Goal: Transaction & Acquisition: Purchase product/service

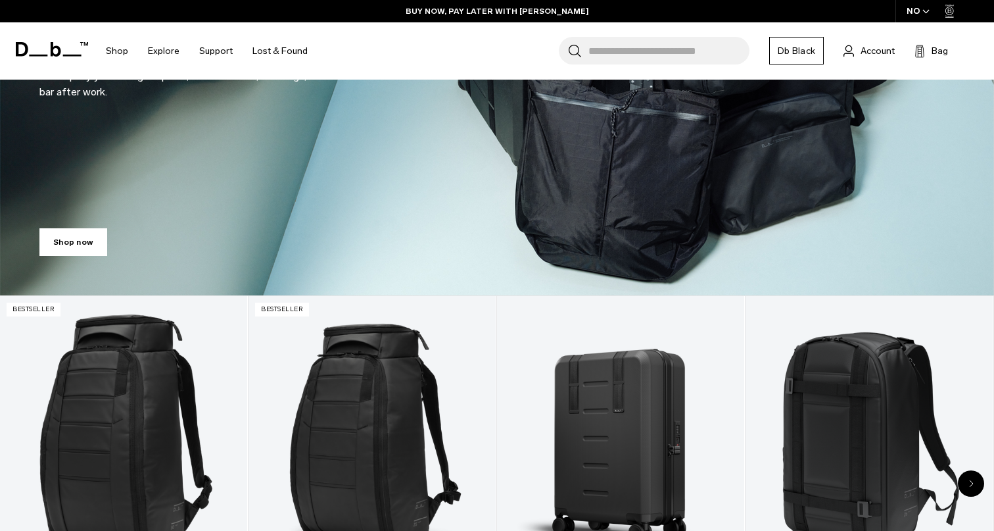
scroll to position [226, 0]
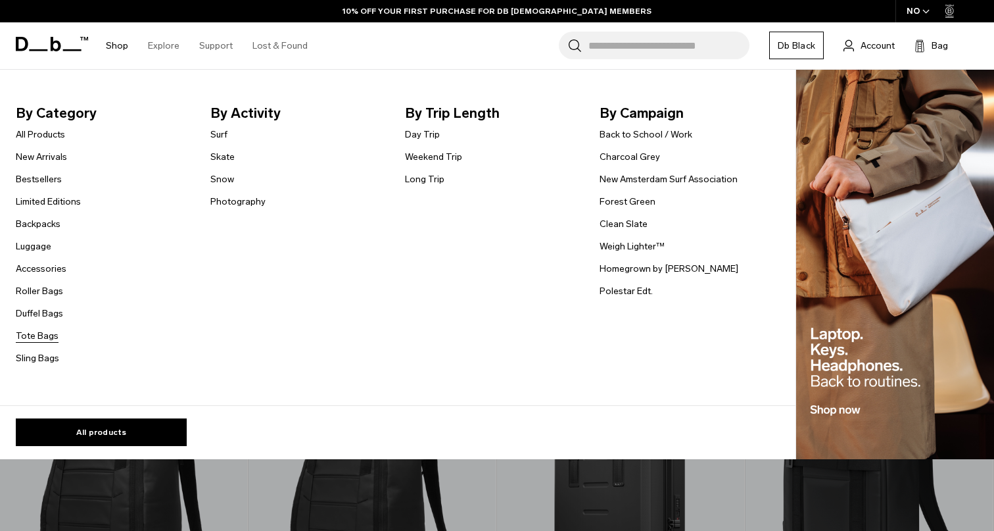
click at [37, 339] on link "Tote Bags" at bounding box center [37, 336] width 43 height 14
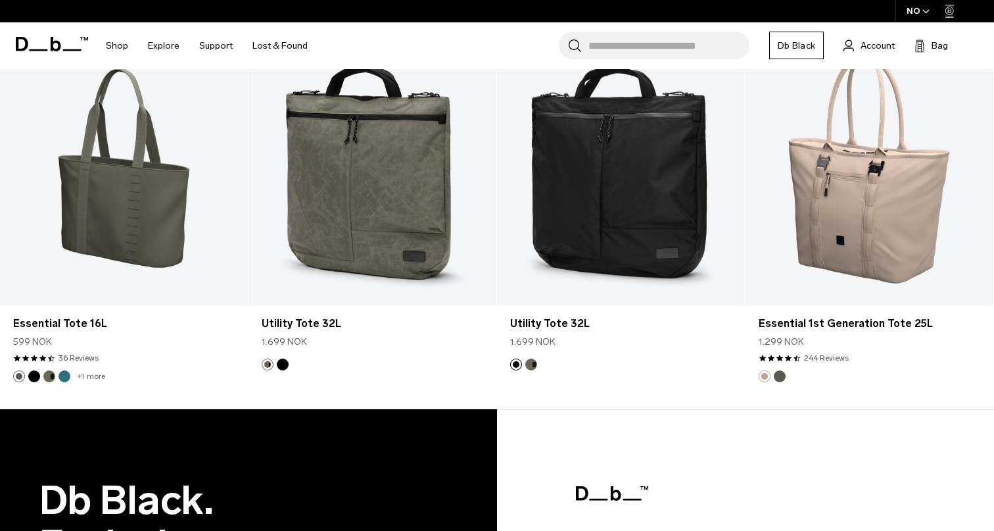
scroll to position [1837, 0]
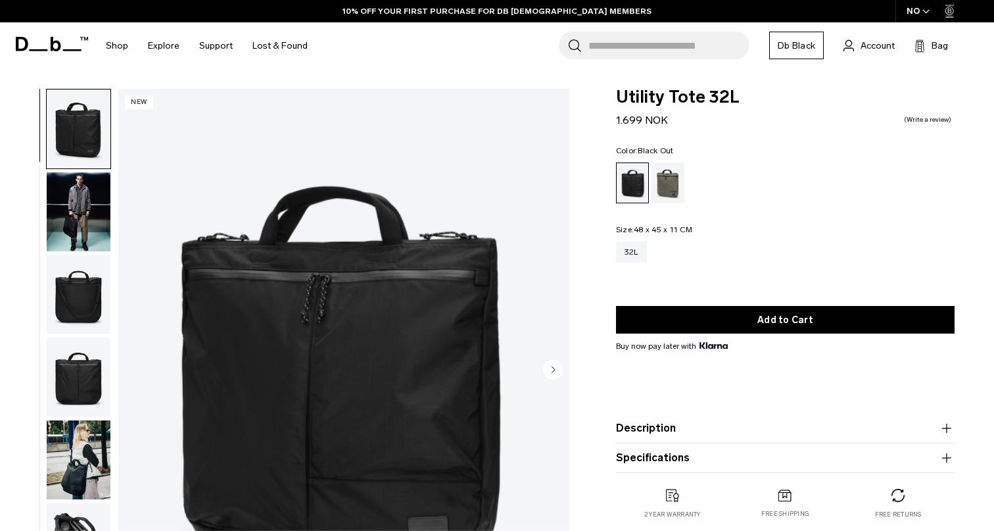
click at [554, 363] on circle "Next slide" at bounding box center [553, 369] width 20 height 20
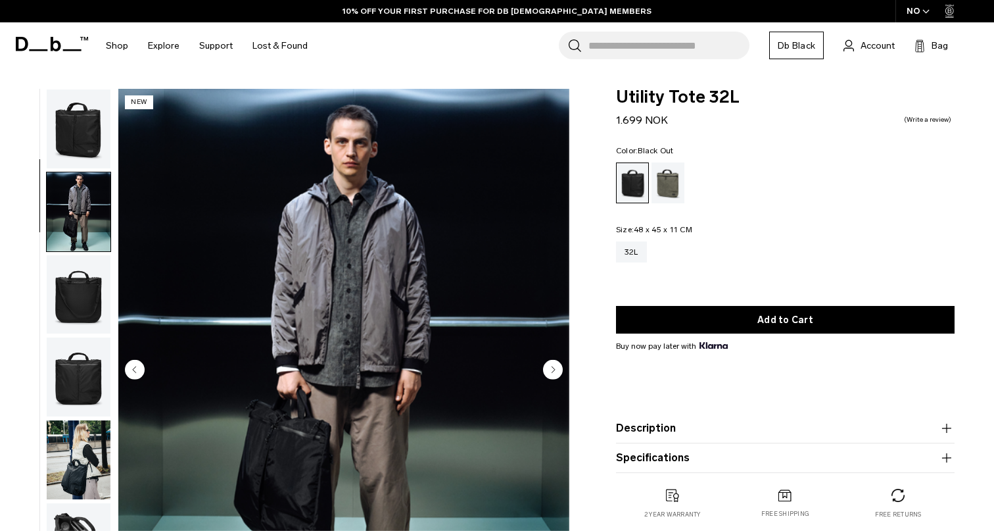
click at [554, 363] on circle "Next slide" at bounding box center [553, 369] width 20 height 20
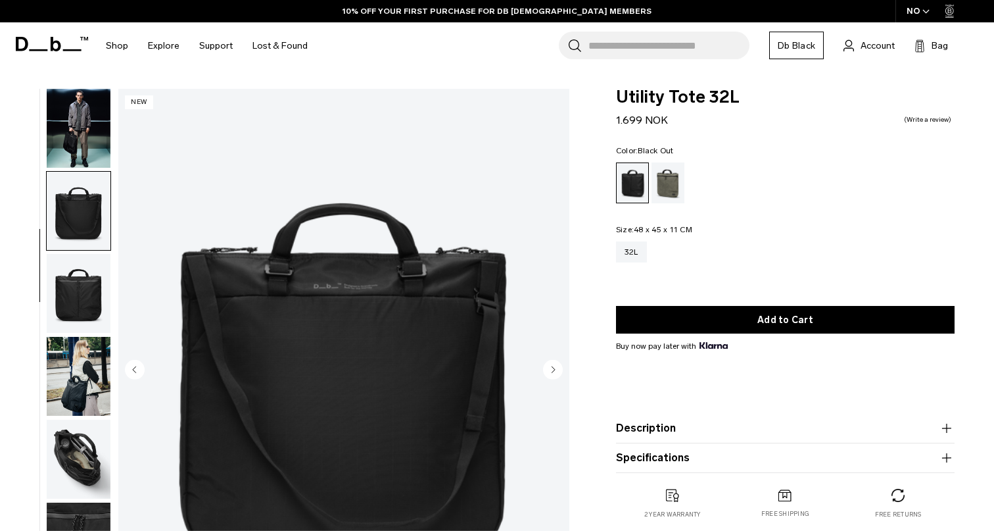
scroll to position [103, 0]
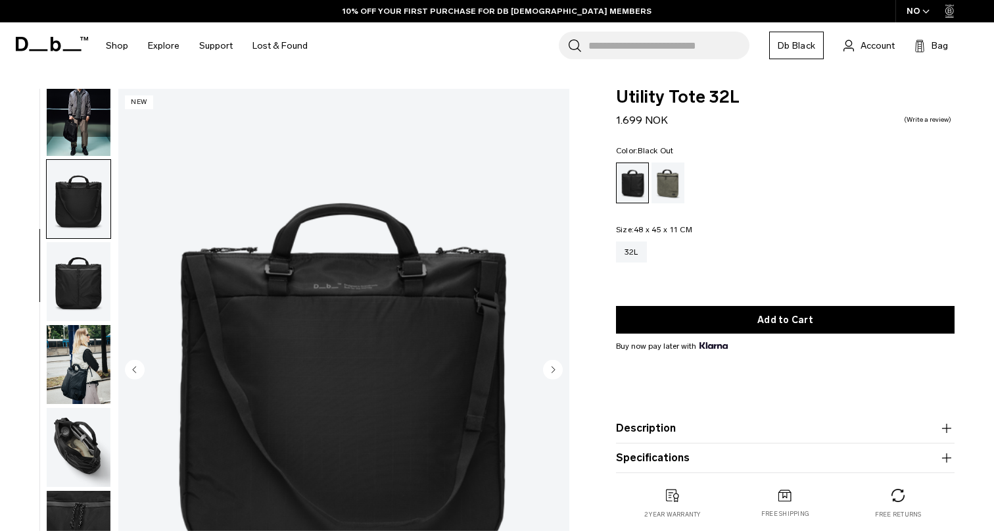
click at [554, 363] on circle "Next slide" at bounding box center [553, 369] width 20 height 20
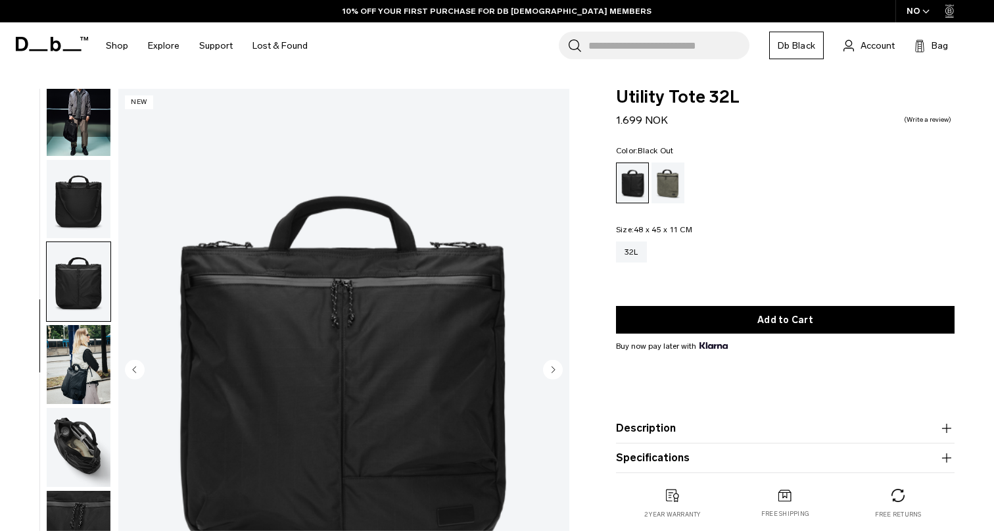
click at [554, 363] on circle "Next slide" at bounding box center [553, 369] width 20 height 20
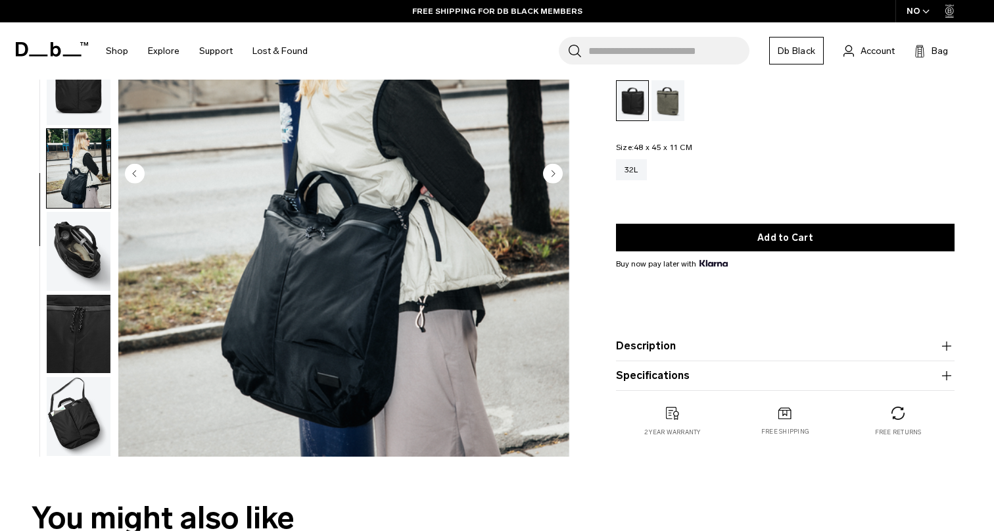
scroll to position [38, 0]
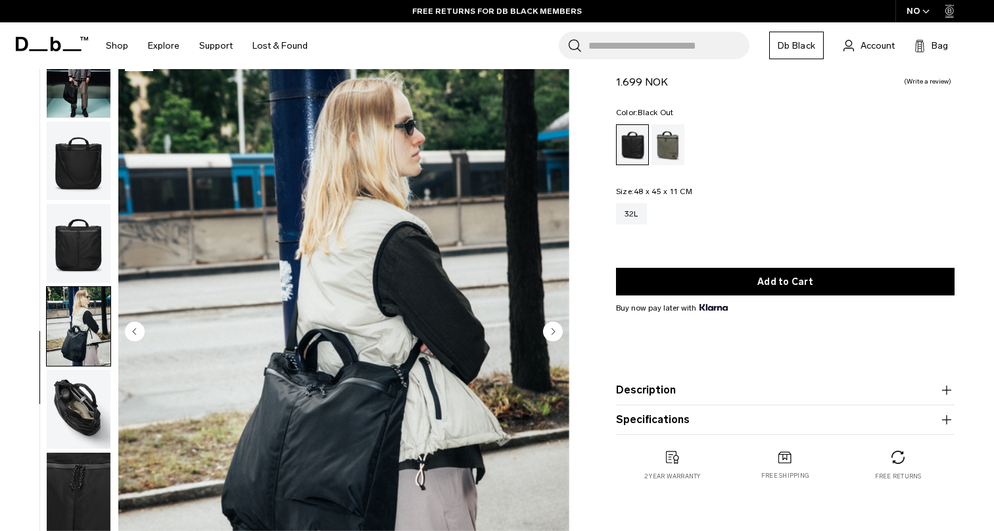
click at [552, 337] on circle "Next slide" at bounding box center [553, 331] width 20 height 20
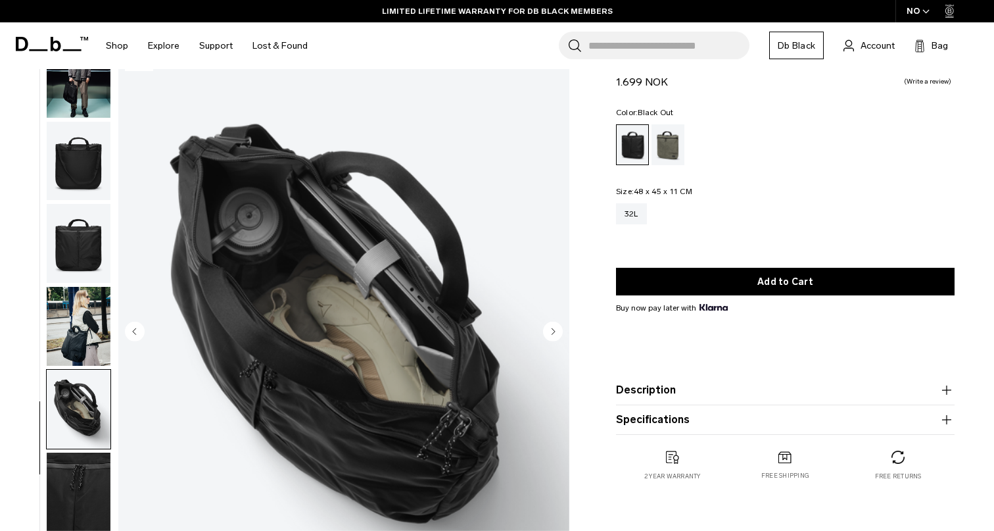
click at [550, 329] on circle "Next slide" at bounding box center [553, 331] width 20 height 20
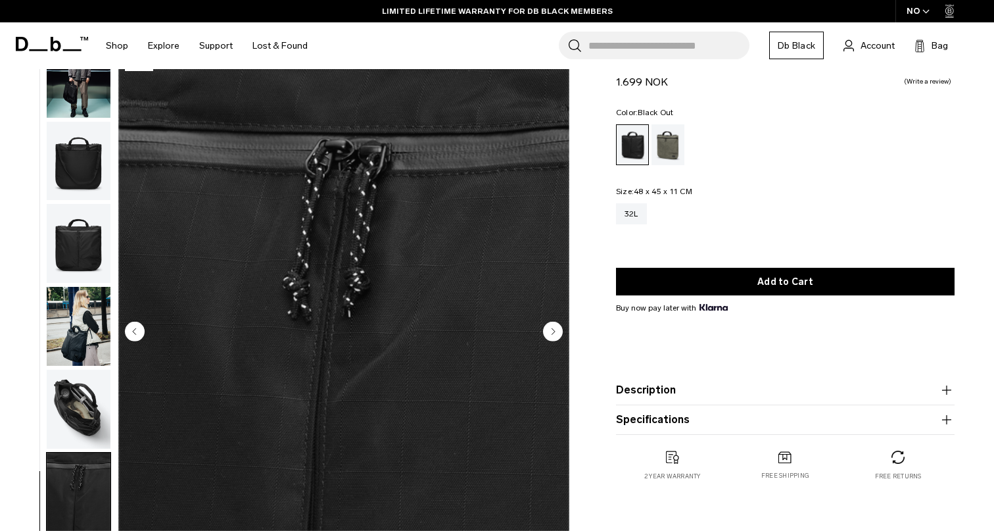
click at [550, 329] on circle "Next slide" at bounding box center [553, 331] width 20 height 20
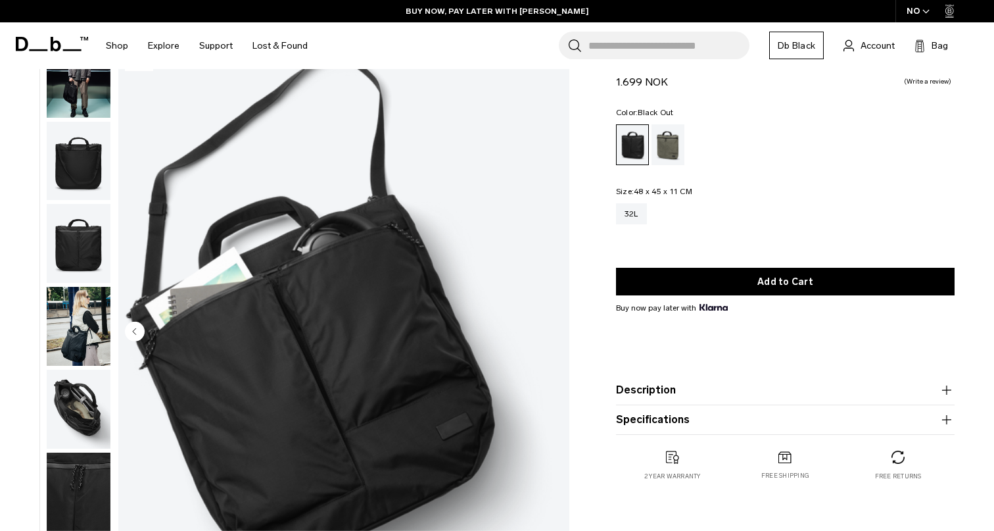
click at [550, 329] on img "8 / 8" at bounding box center [343, 333] width 451 height 564
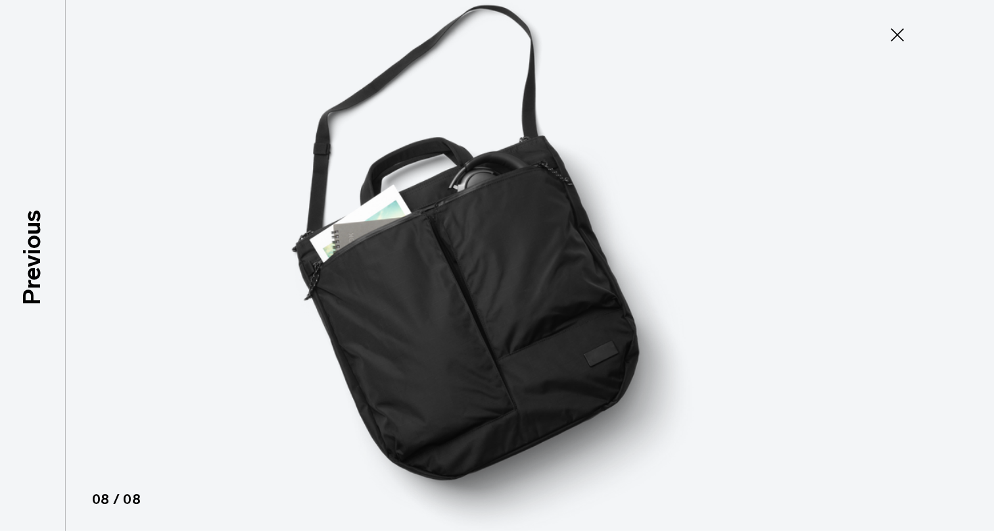
click at [646, 324] on img at bounding box center [497, 265] width 592 height 531
click at [888, 41] on icon at bounding box center [897, 34] width 21 height 21
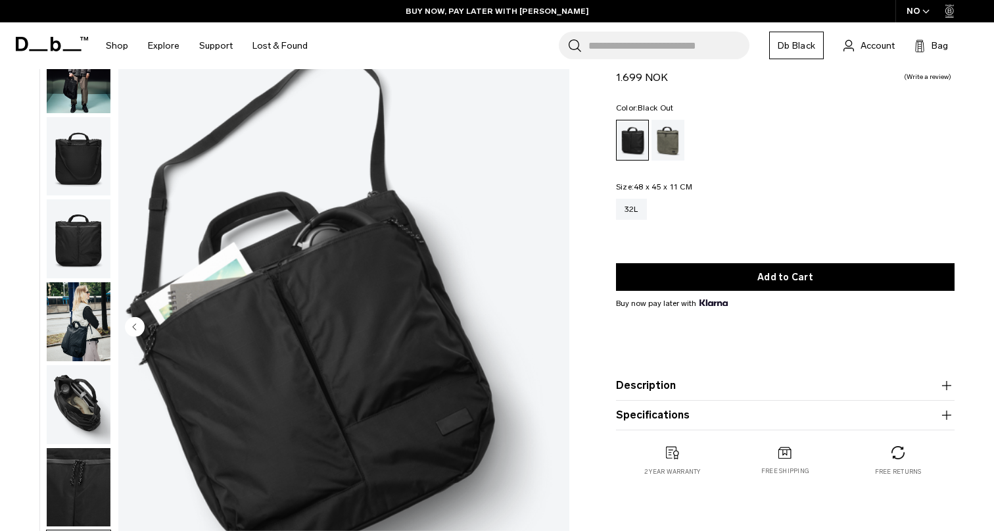
scroll to position [44, 0]
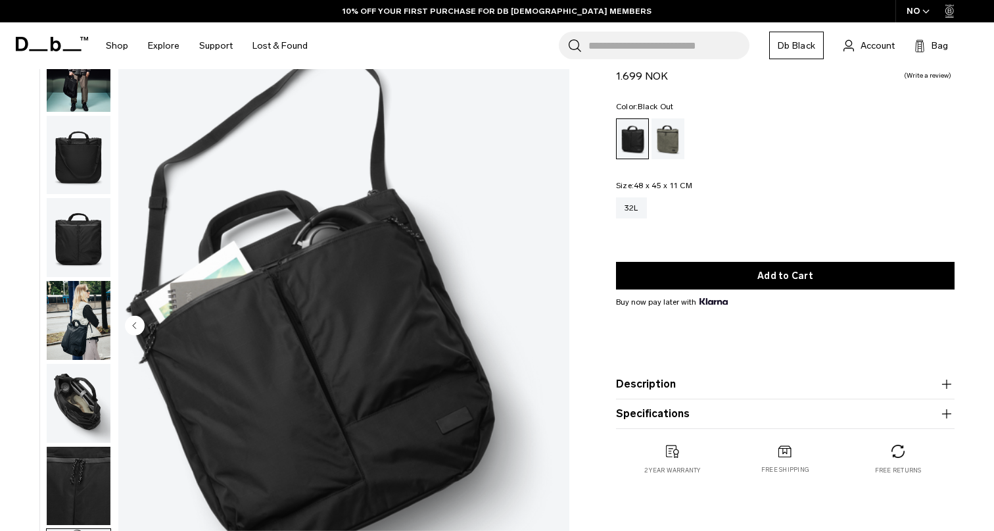
click at [706, 376] on product-accordion "Description The multi-functional Utility Tote is designed to accompany you thro…" at bounding box center [785, 385] width 339 height 30
click at [706, 380] on button "Description" at bounding box center [785, 384] width 339 height 16
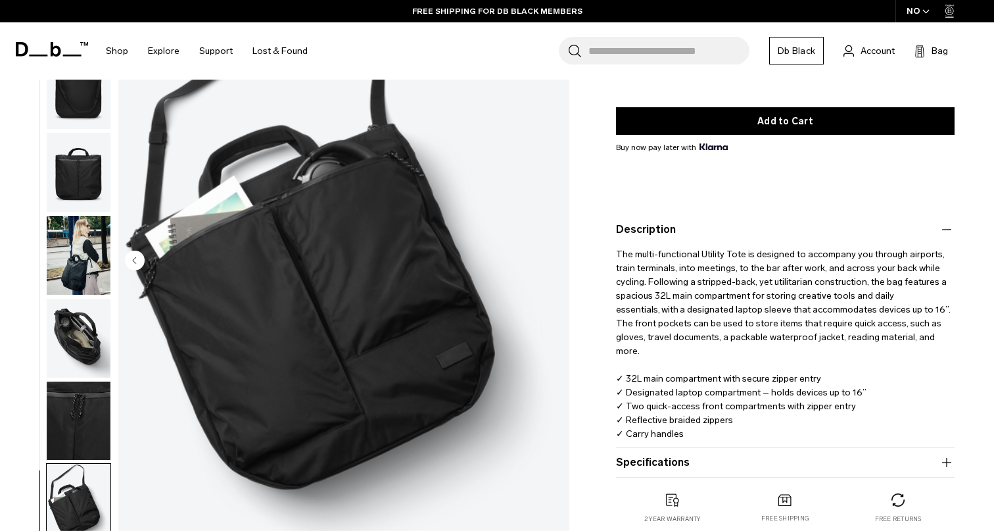
scroll to position [242, 0]
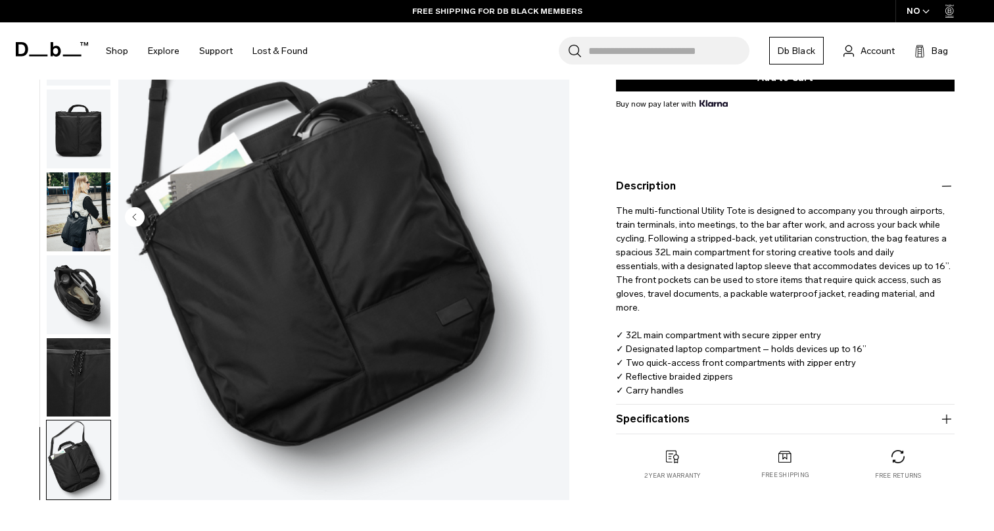
click at [698, 418] on button "Specifications" at bounding box center [785, 419] width 339 height 16
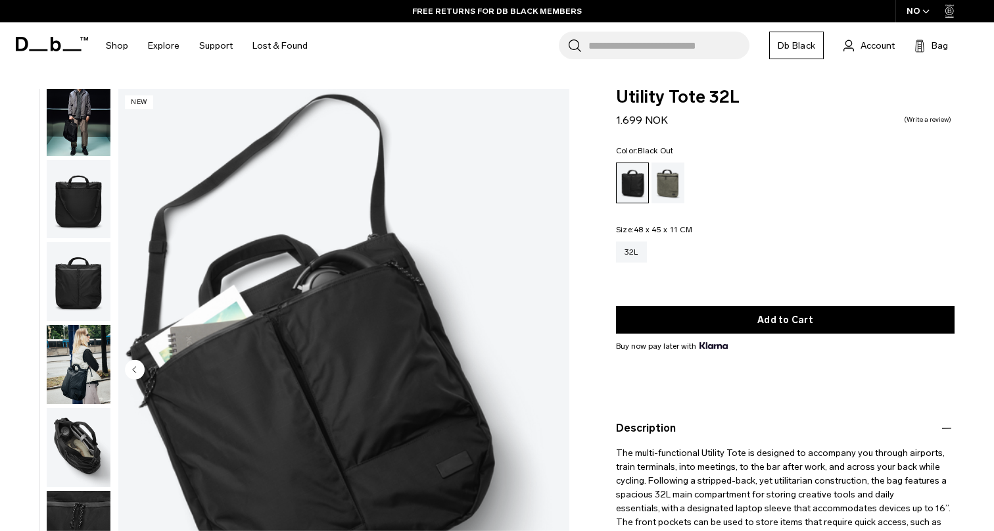
scroll to position [0, 0]
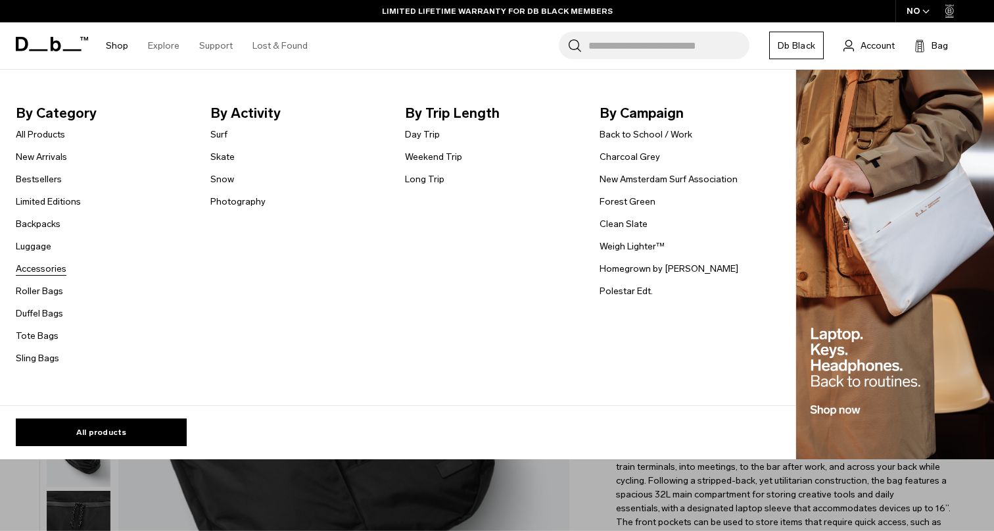
click at [43, 274] on link "Accessories" at bounding box center [41, 269] width 51 height 14
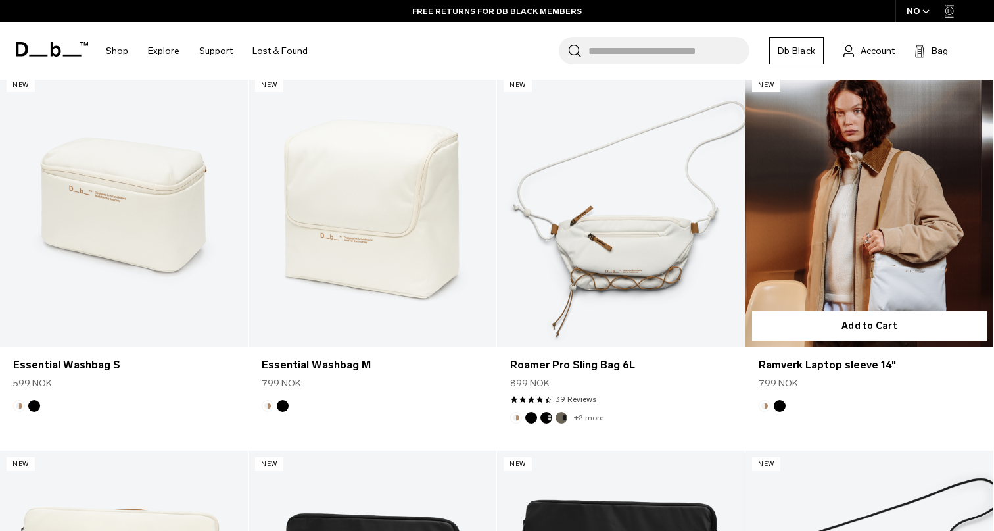
scroll to position [3295, 0]
click at [787, 408] on footer at bounding box center [870, 405] width 248 height 12
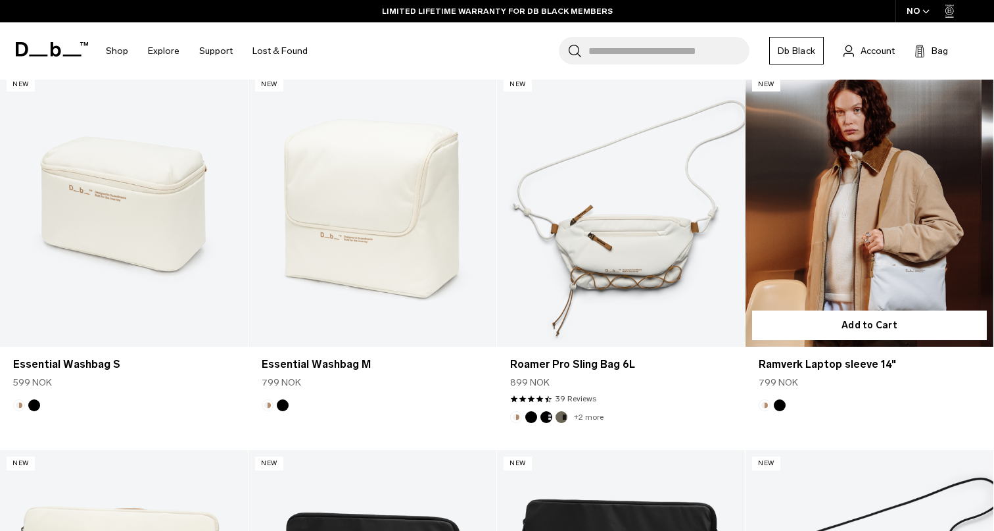
click at [785, 406] on button "Black Out" at bounding box center [780, 405] width 12 height 12
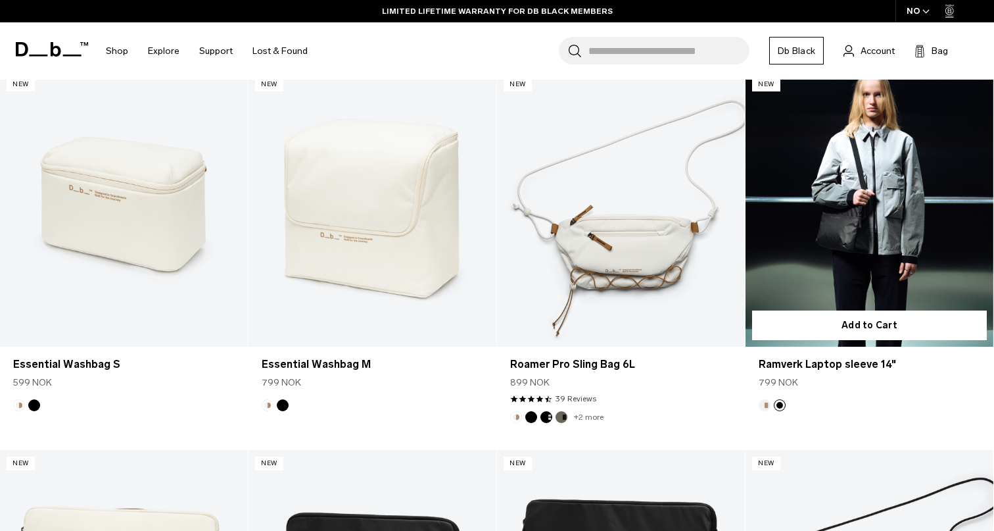
click at [858, 256] on link "Ramverk Laptop sleeve 14" at bounding box center [870, 209] width 248 height 276
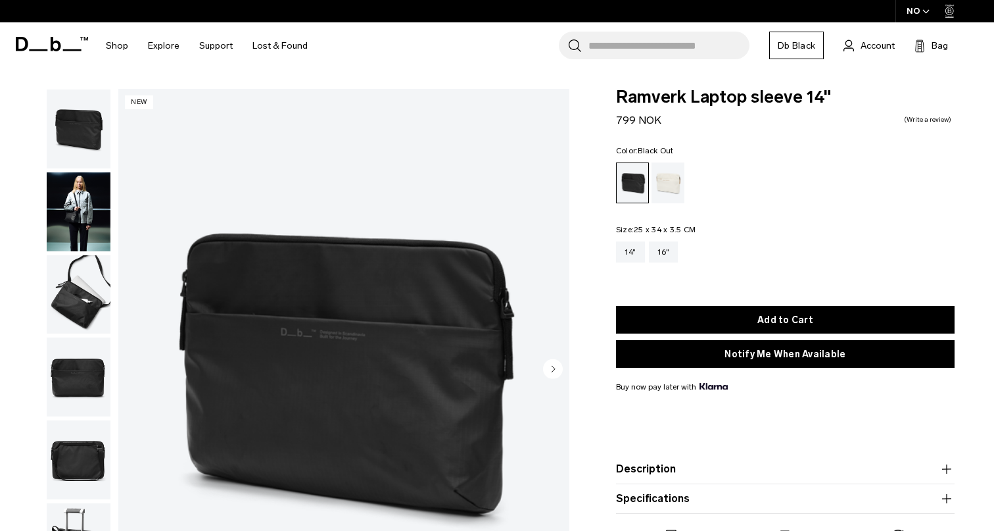
click at [83, 312] on img "button" at bounding box center [79, 294] width 64 height 79
click at [554, 373] on circle "button" at bounding box center [553, 369] width 20 height 20
click at [548, 368] on circle "button" at bounding box center [553, 369] width 20 height 20
click at [62, 191] on img "button" at bounding box center [79, 211] width 64 height 79
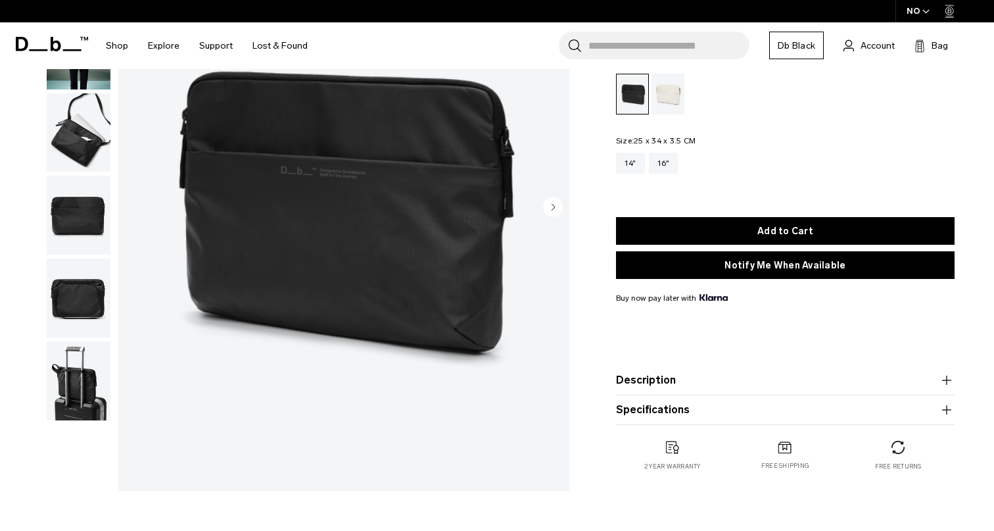
scroll to position [174, 0]
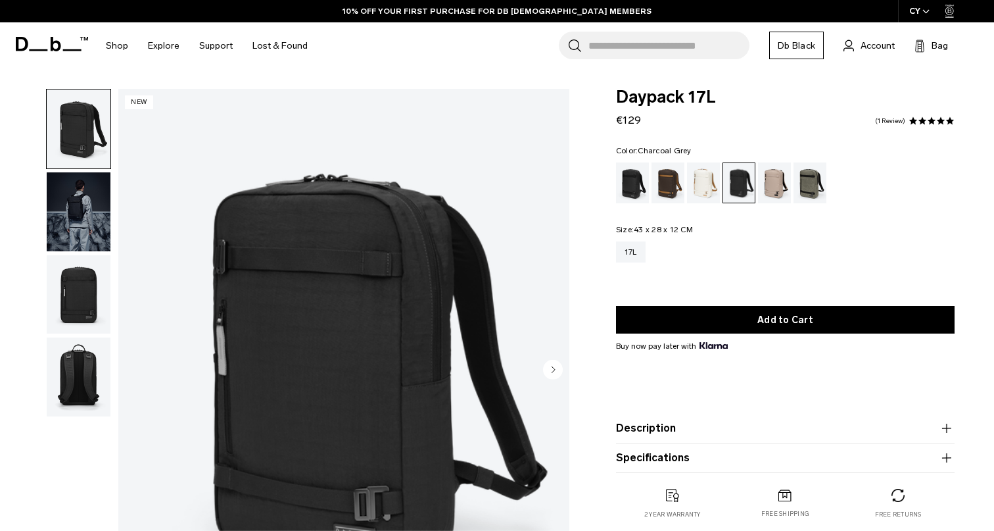
click at [552, 364] on circle "Next slide" at bounding box center [553, 369] width 20 height 20
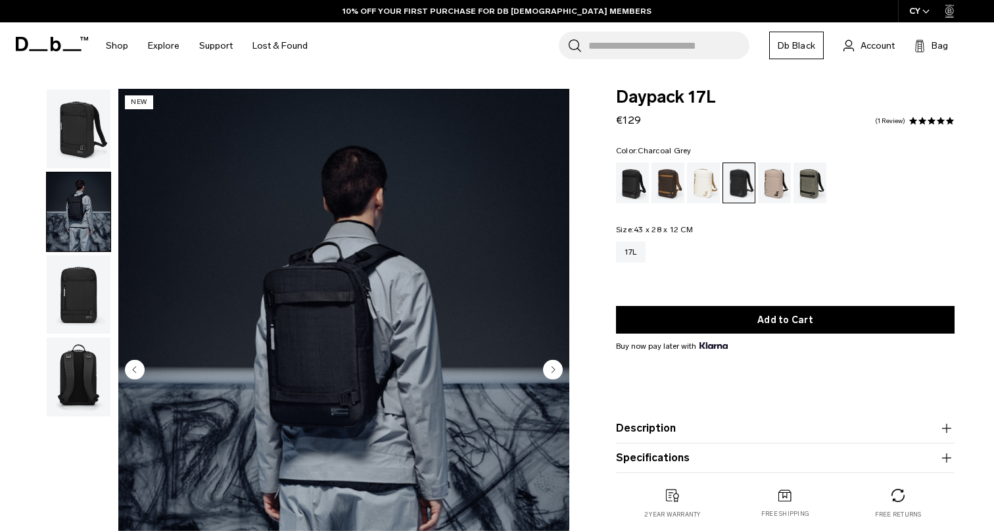
click at [552, 364] on circle "Next slide" at bounding box center [553, 369] width 20 height 20
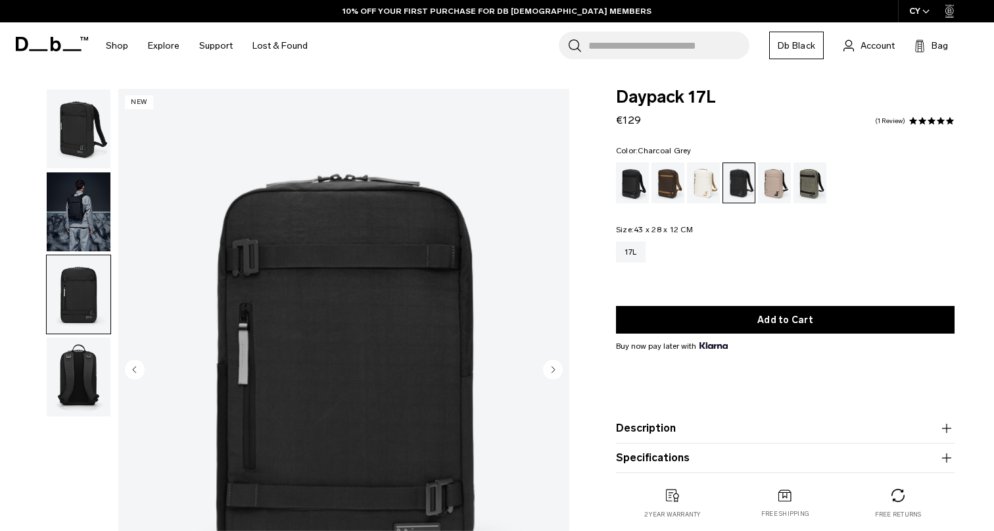
click at [554, 367] on circle "Next slide" at bounding box center [553, 369] width 20 height 20
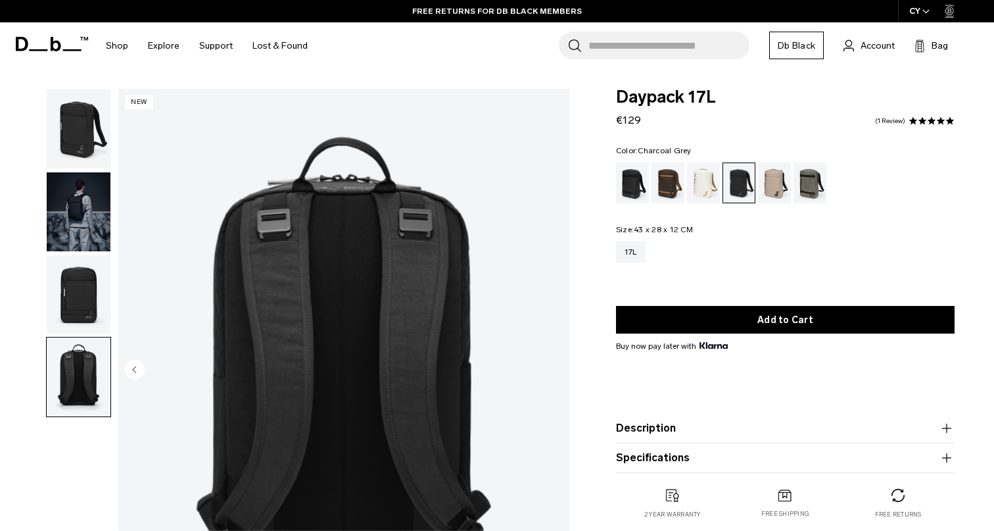
click at [76, 280] on img "button" at bounding box center [79, 294] width 64 height 79
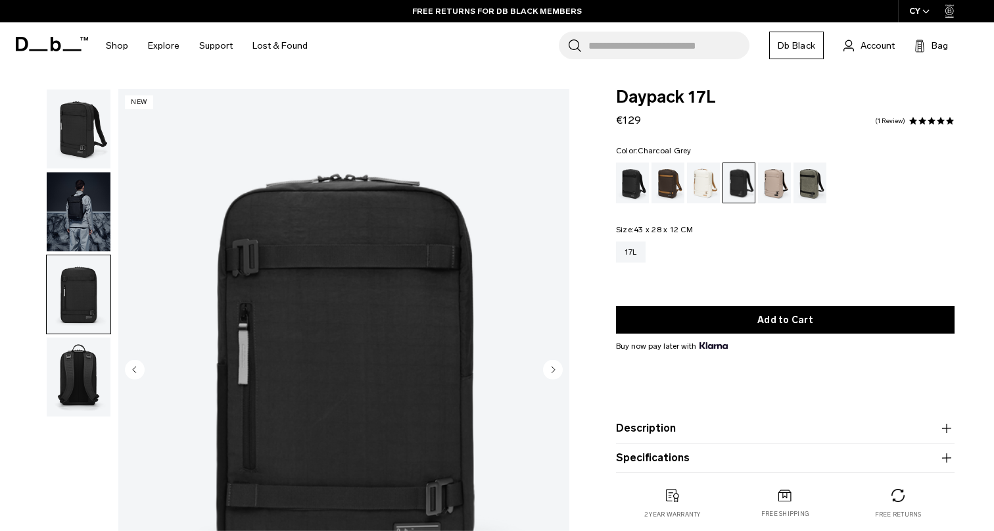
click at [89, 204] on img "button" at bounding box center [79, 211] width 64 height 79
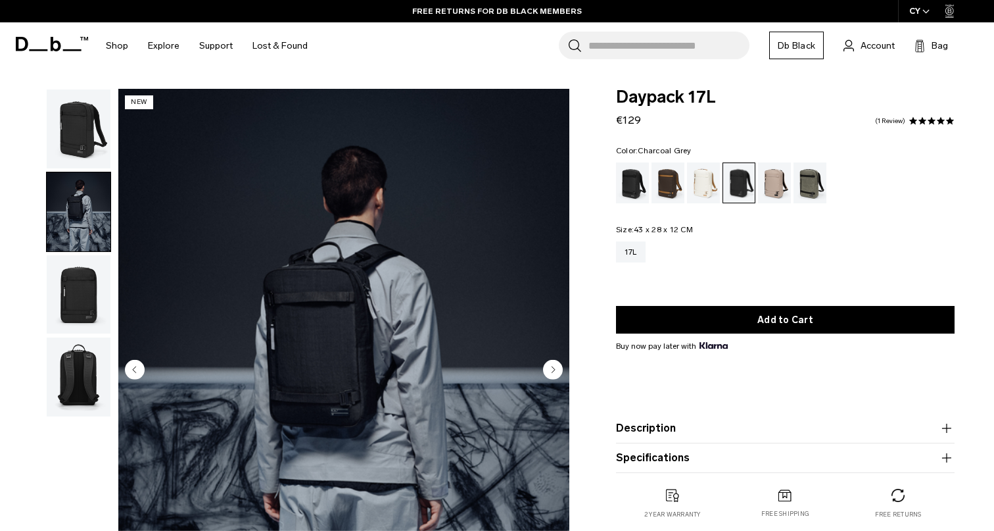
click at [99, 177] on img "button" at bounding box center [79, 211] width 64 height 79
click at [95, 145] on img "button" at bounding box center [79, 128] width 64 height 79
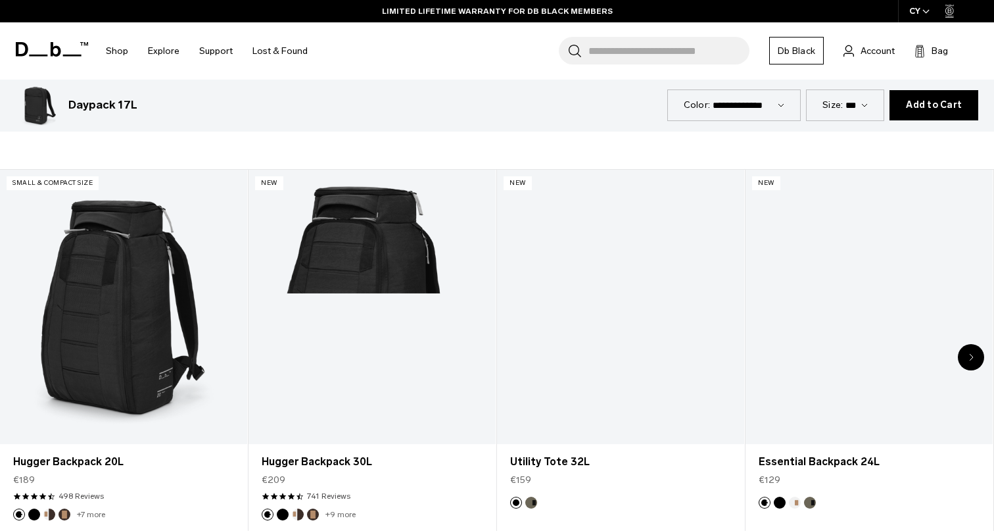
scroll to position [601, 0]
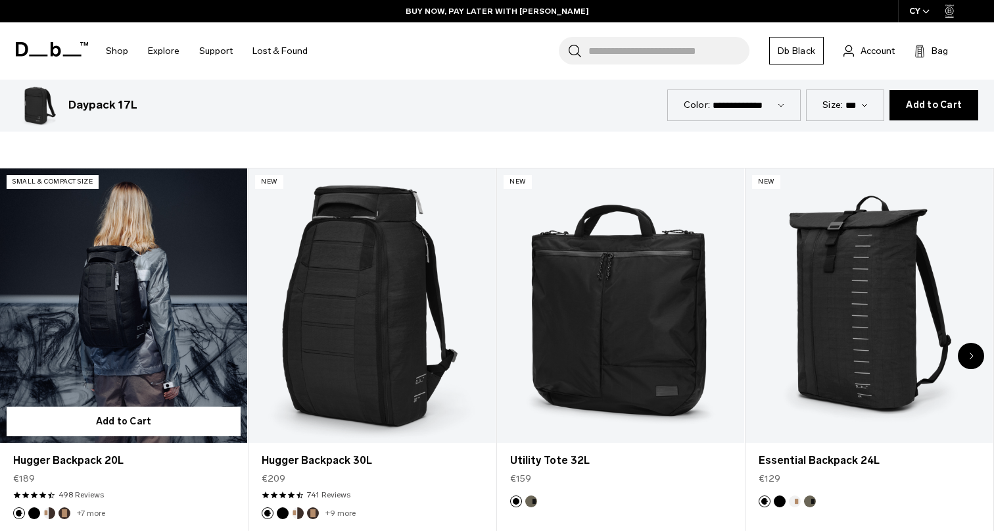
click at [210, 378] on link "Hugger Backpack 20L" at bounding box center [123, 305] width 247 height 275
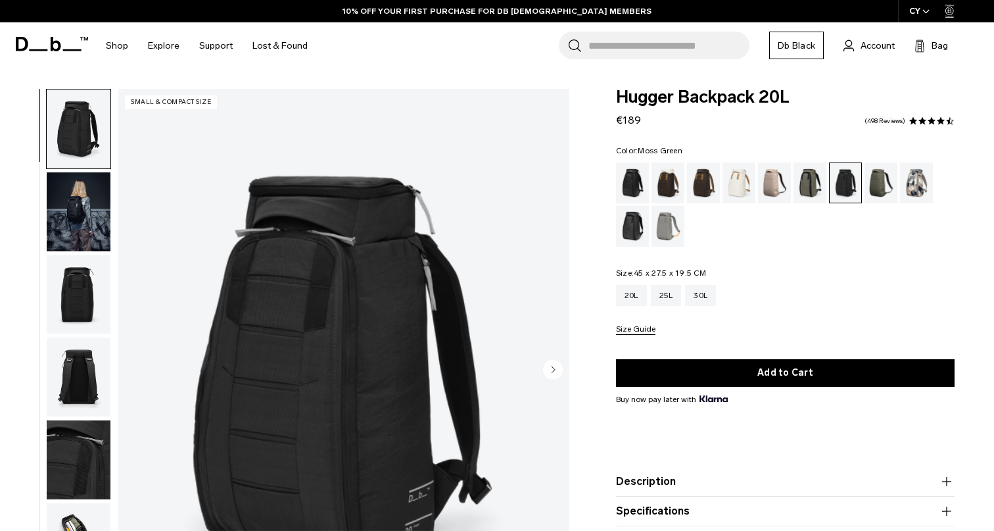
click at [872, 195] on div "Moss Green" at bounding box center [882, 182] width 34 height 41
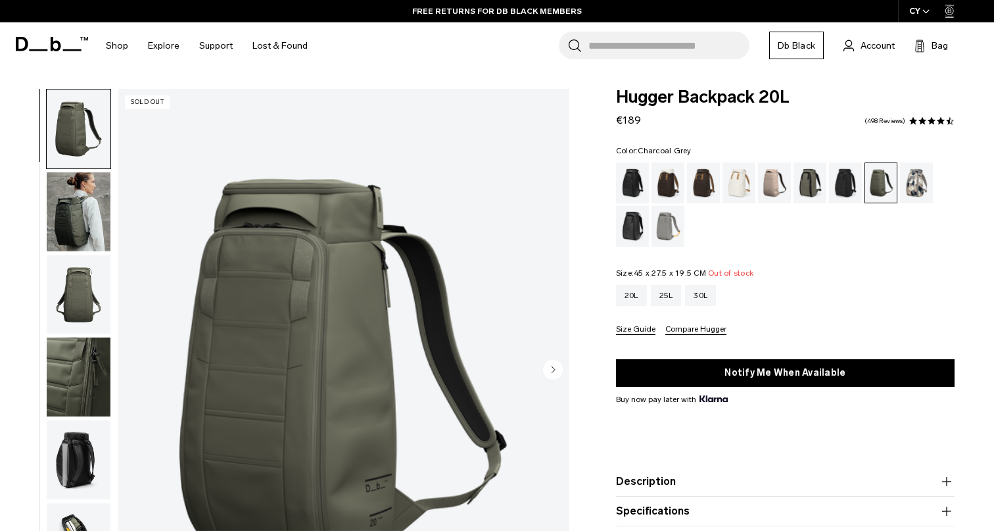
click at [835, 180] on div "Charcoal Grey" at bounding box center [846, 182] width 34 height 41
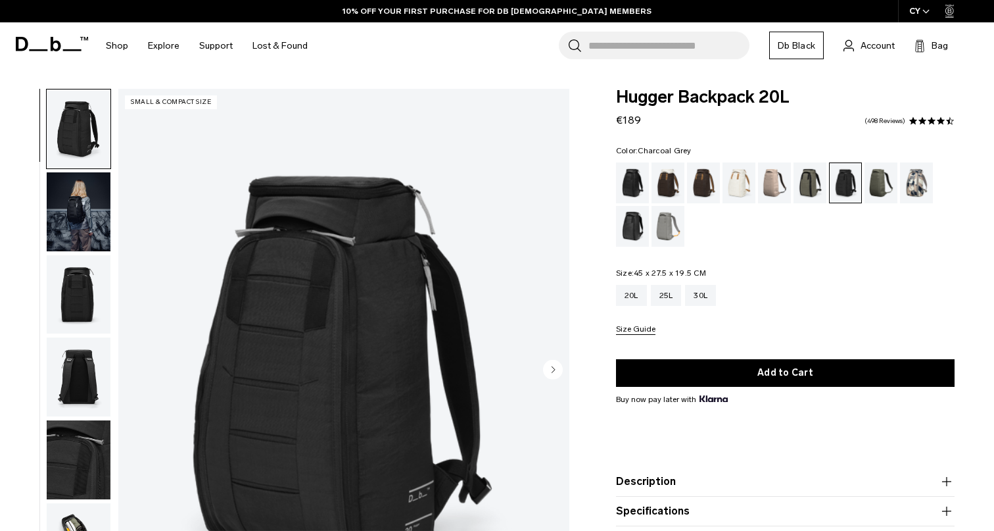
click at [556, 378] on circle "Next slide" at bounding box center [553, 369] width 20 height 20
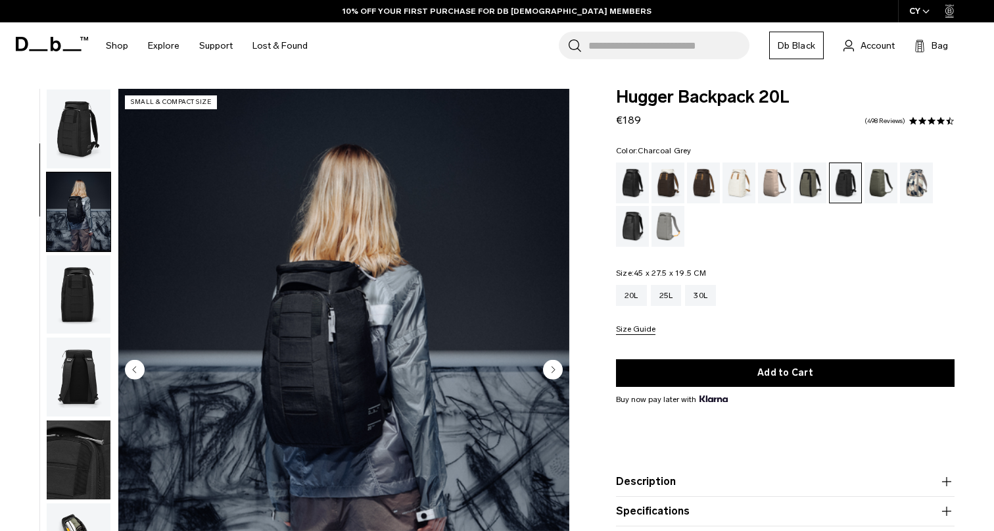
click at [554, 373] on circle "Next slide" at bounding box center [553, 369] width 20 height 20
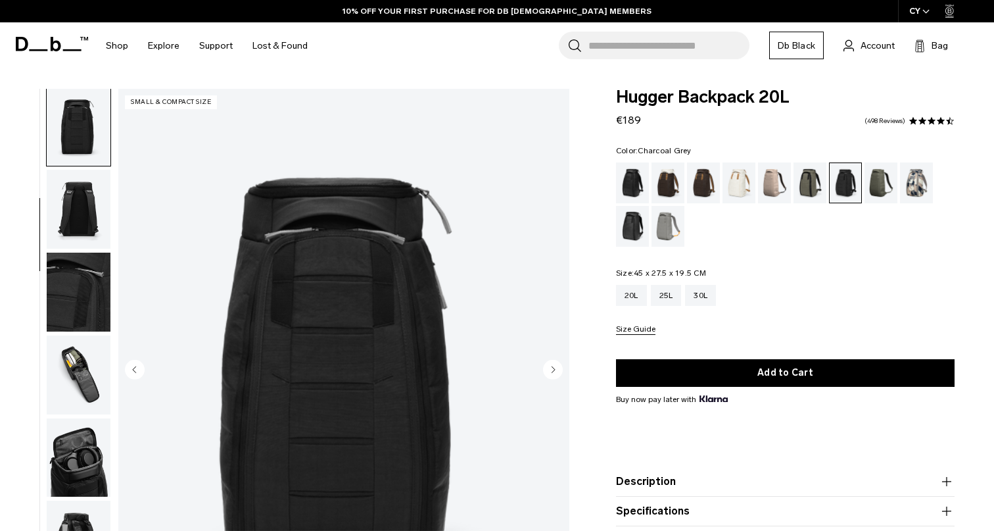
click at [554, 375] on circle "Next slide" at bounding box center [553, 369] width 20 height 20
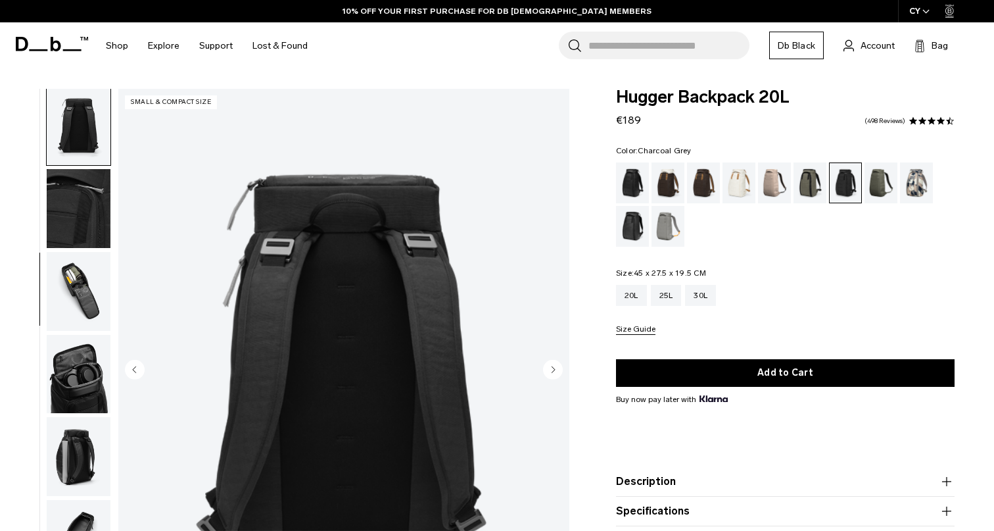
click at [554, 375] on circle "Next slide" at bounding box center [553, 369] width 20 height 20
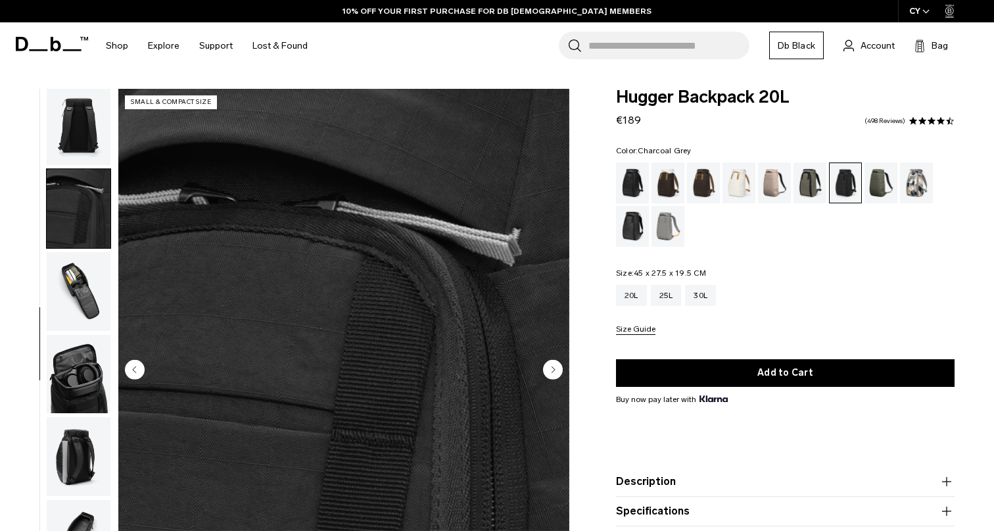
scroll to position [271, 0]
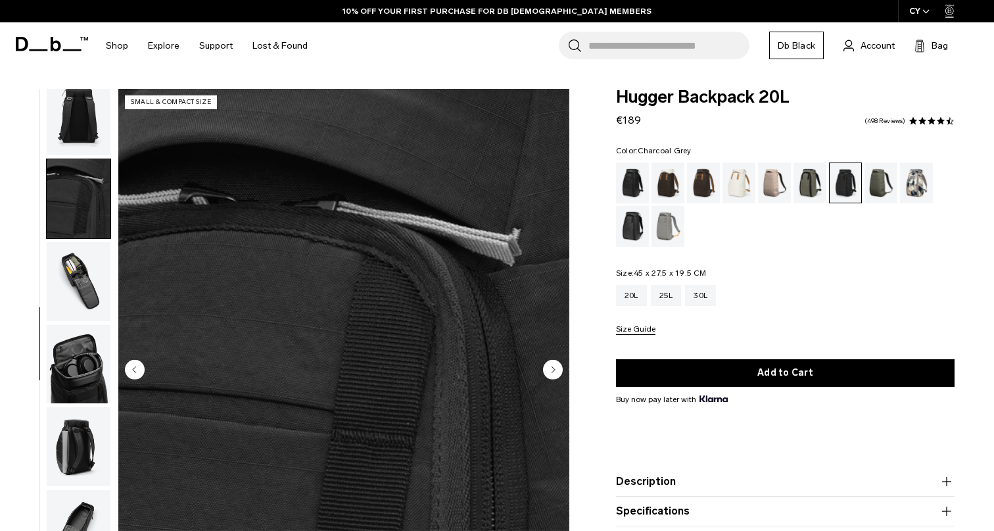
click at [554, 374] on circle "Next slide" at bounding box center [553, 369] width 20 height 20
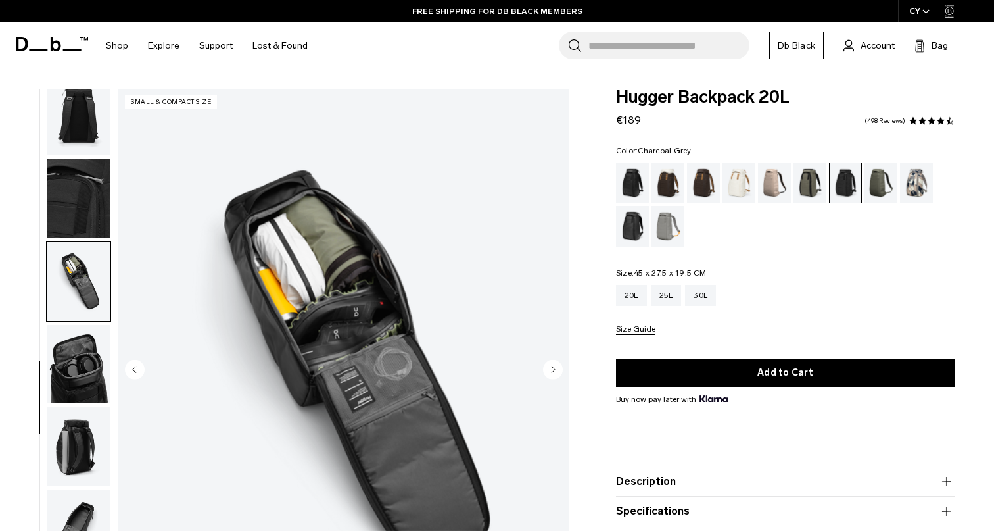
scroll to position [0, 0]
